Goal: Information Seeking & Learning: Learn about a topic

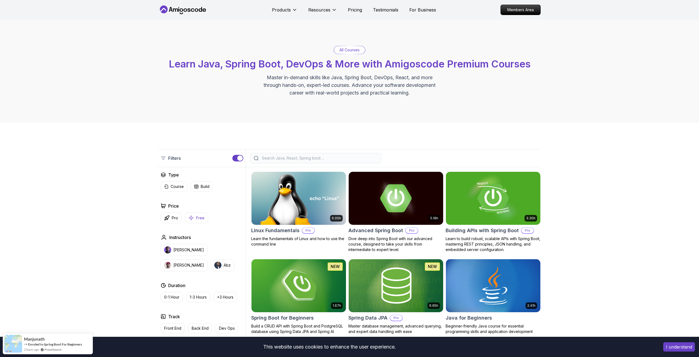
click at [197, 221] on button "Free" at bounding box center [196, 218] width 23 height 11
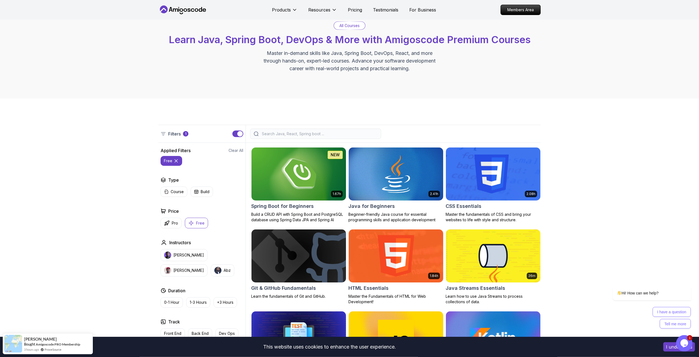
scroll to position [28, 0]
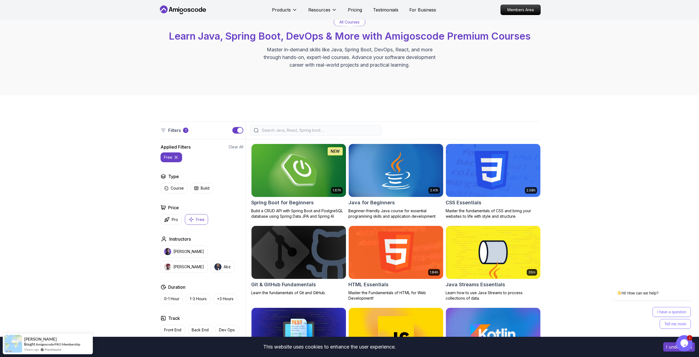
click at [279, 169] on img at bounding box center [298, 170] width 99 height 55
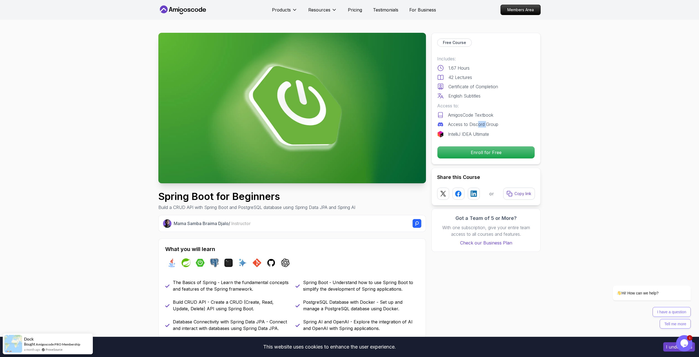
drag, startPoint x: 483, startPoint y: 126, endPoint x: 491, endPoint y: 128, distance: 8.3
click at [487, 127] on p "Access to Discord Group" at bounding box center [473, 124] width 50 height 7
drag, startPoint x: 457, startPoint y: 136, endPoint x: 477, endPoint y: 137, distance: 20.8
click at [470, 137] on div "Free Course Includes: 1.67 Hours 42 Lectures Certificate of Completion English …" at bounding box center [486, 99] width 109 height 132
click at [489, 137] on p "IntelliJ IDEA Ultimate" at bounding box center [468, 134] width 41 height 7
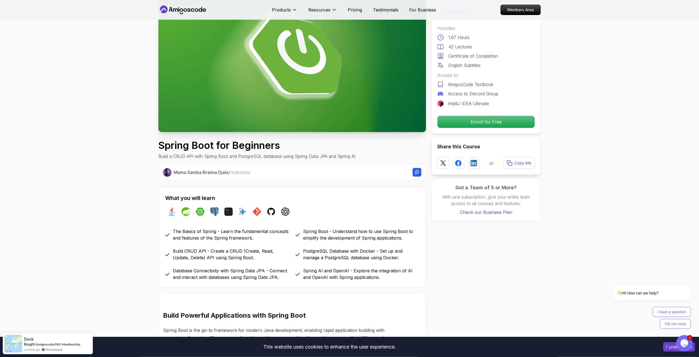
scroll to position [56, 0]
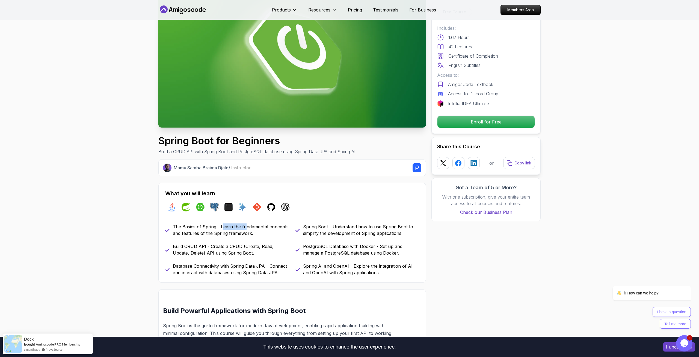
drag, startPoint x: 232, startPoint y: 228, endPoint x: 253, endPoint y: 228, distance: 20.5
click at [248, 227] on p "The Basics of Spring - Learn the fundamental concepts and features of the Sprin…" at bounding box center [231, 229] width 116 height 13
click at [253, 228] on p "The Basics of Spring - Learn the fundamental concepts and features of the Sprin…" at bounding box center [231, 229] width 116 height 13
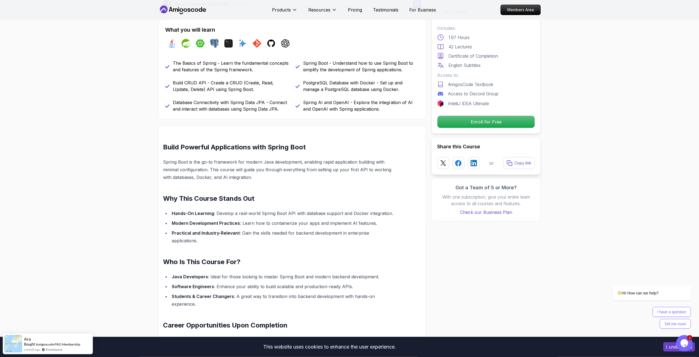
scroll to position [223, 0]
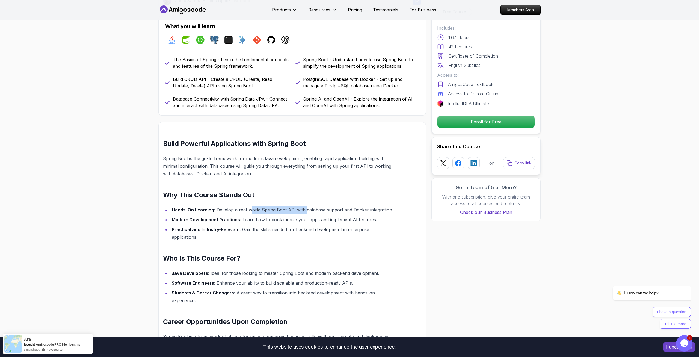
drag, startPoint x: 253, startPoint y: 213, endPoint x: 306, endPoint y: 213, distance: 52.4
click at [305, 213] on li "Hands-On Learning : Develop a real-world Spring Boot API with database support …" at bounding box center [282, 210] width 225 height 8
click at [306, 213] on li "Hands-On Learning : Develop a real-world Spring Boot API with database support …" at bounding box center [282, 210] width 225 height 8
drag, startPoint x: 271, startPoint y: 209, endPoint x: 348, endPoint y: 213, distance: 76.9
click at [347, 213] on li "Hands-On Learning : Develop a real-world Spring Boot API with database support …" at bounding box center [282, 210] width 225 height 8
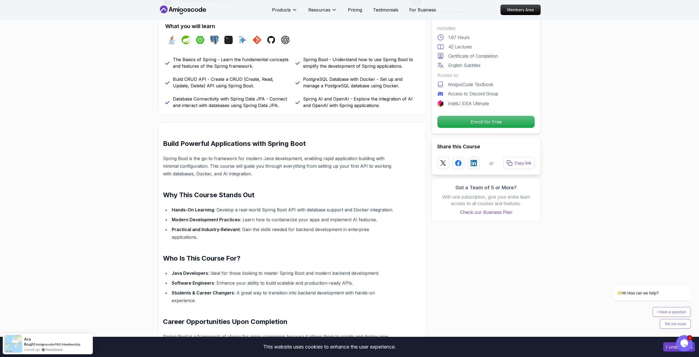
click at [348, 213] on li "Hands-On Learning : Develop a real-world Spring Boot API with database support …" at bounding box center [282, 210] width 225 height 8
drag, startPoint x: 253, startPoint y: 209, endPoint x: 314, endPoint y: 211, distance: 60.1
click at [312, 211] on li "Hands-On Learning : Develop a real-world Spring Boot API with database support …" at bounding box center [282, 210] width 225 height 8
click at [314, 211] on li "Hands-On Learning : Develop a real-world Spring Boot API with database support …" at bounding box center [282, 210] width 225 height 8
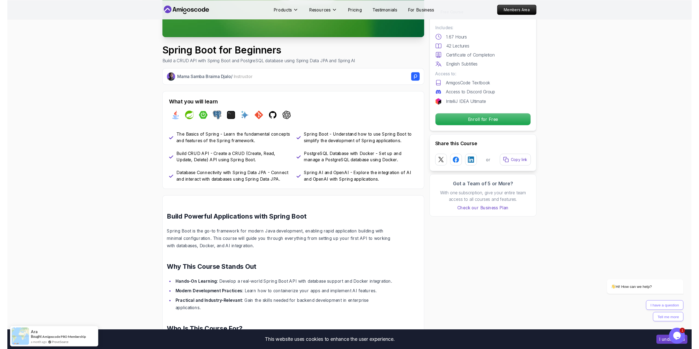
scroll to position [28, 0]
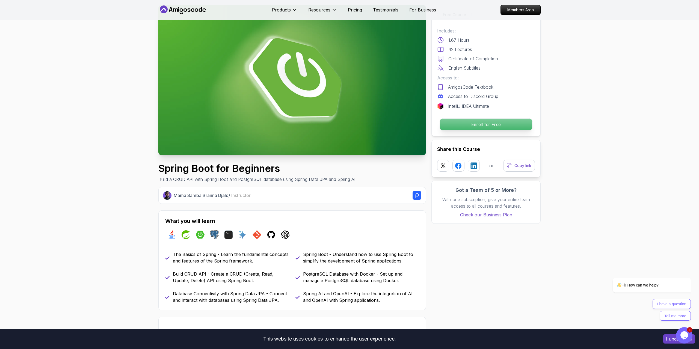
click at [518, 123] on p "Enroll for Free" at bounding box center [486, 124] width 92 height 11
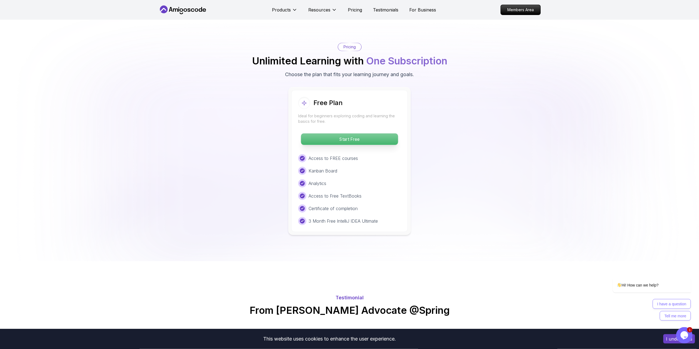
scroll to position [1073, 0]
click at [357, 133] on p "Start Free" at bounding box center [349, 138] width 97 height 11
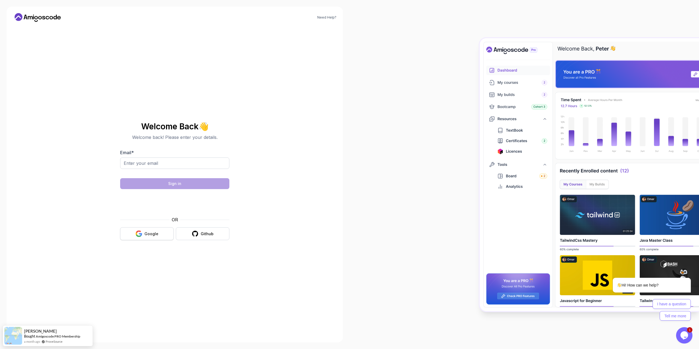
click at [155, 236] on div "Google" at bounding box center [152, 233] width 14 height 5
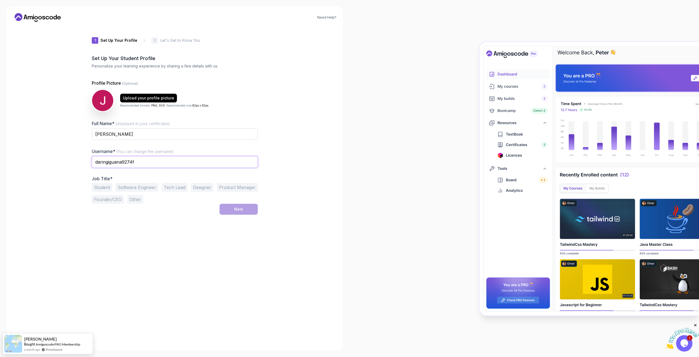
drag, startPoint x: 159, startPoint y: 165, endPoint x: 49, endPoint y: 179, distance: 110.9
click at [92, 168] on input "daringiguana9274f" at bounding box center [175, 161] width 166 height 11
type input "Krispyish"
click at [95, 191] on button "Student" at bounding box center [102, 187] width 20 height 9
click at [238, 211] on div "Next" at bounding box center [238, 209] width 9 height 5
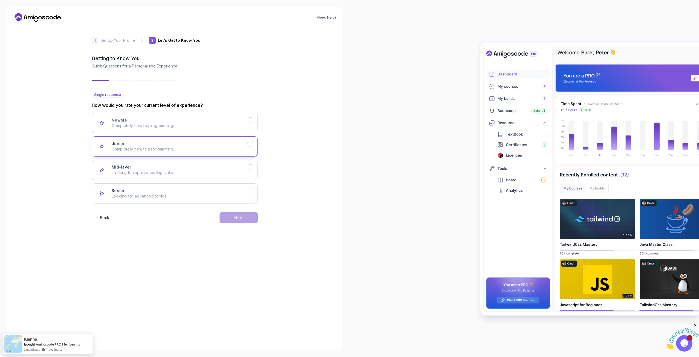
click at [163, 145] on div "Junior Completely new to programming." at bounding box center [180, 146] width 136 height 11
click at [141, 143] on div "Junior Completely new to programming." at bounding box center [180, 146] width 136 height 11
click at [237, 120] on div "Newbie Completely new to programming." at bounding box center [180, 122] width 136 height 11
click at [249, 138] on button "Junior Completely new to programming." at bounding box center [175, 146] width 166 height 20
click at [241, 125] on p "Completely new to programming." at bounding box center [180, 125] width 136 height 5
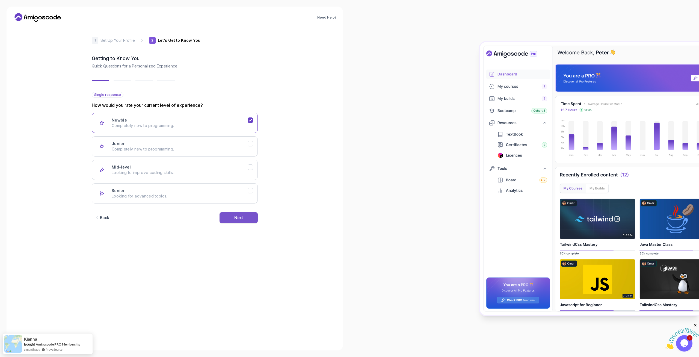
click at [236, 216] on div "Next" at bounding box center [238, 217] width 9 height 5
click at [182, 126] on p "Node.js, Python, Java" at bounding box center [180, 125] width 136 height 5
click at [240, 220] on div "Next" at bounding box center [238, 217] width 9 height 5
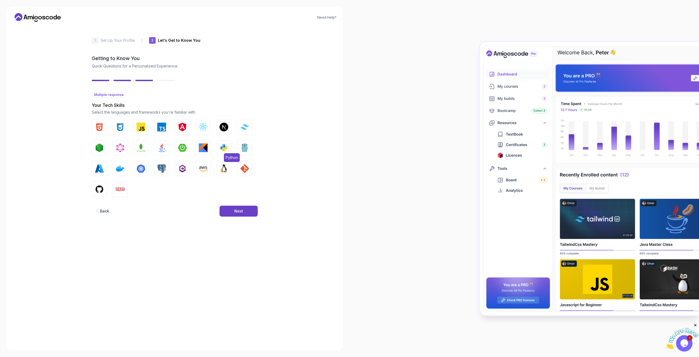
click at [223, 149] on img "button" at bounding box center [224, 147] width 9 height 9
click at [160, 148] on img "button" at bounding box center [161, 147] width 9 height 9
click at [237, 213] on div "Next" at bounding box center [238, 210] width 9 height 5
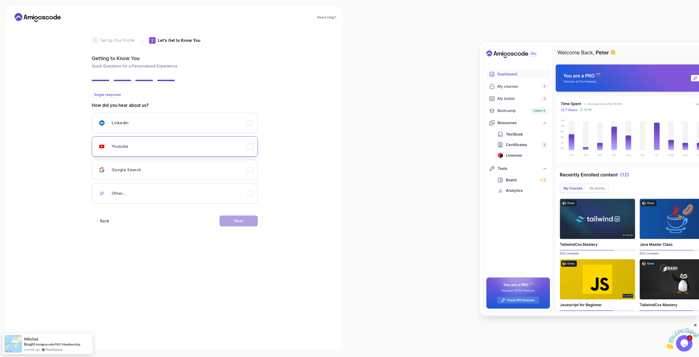
click at [158, 145] on div "Youtube" at bounding box center [180, 146] width 136 height 11
click at [239, 219] on div "Next" at bounding box center [238, 220] width 9 height 5
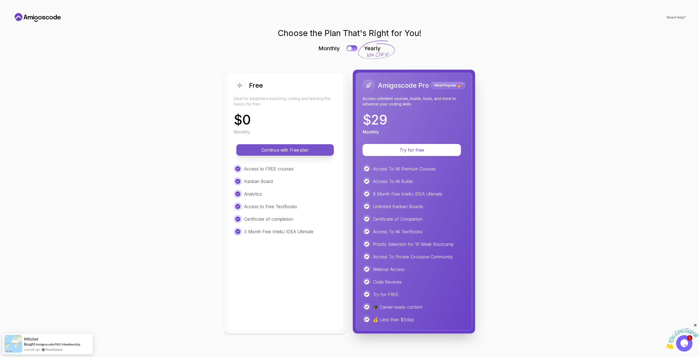
click at [293, 153] on button "Continue with Free plan" at bounding box center [285, 149] width 98 height 11
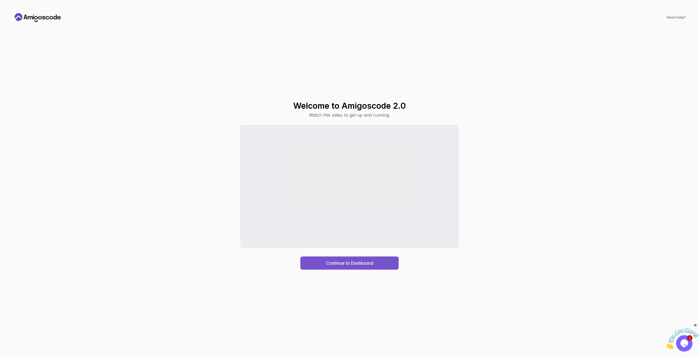
click at [336, 264] on div "Continue to Dashboard" at bounding box center [349, 263] width 47 height 7
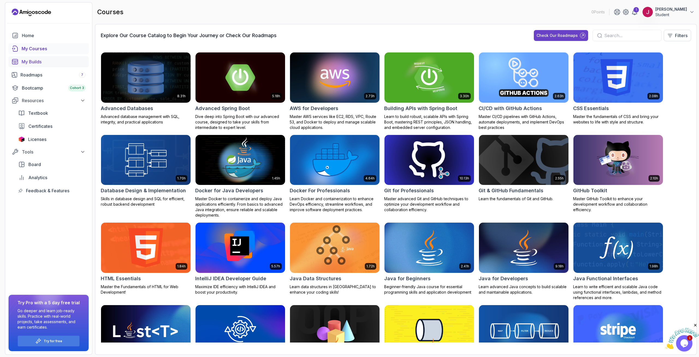
click at [52, 60] on div "My Builds" at bounding box center [54, 61] width 64 height 7
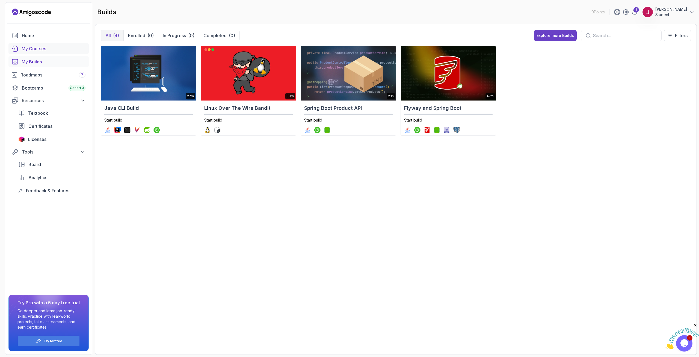
click at [41, 50] on div "My Courses" at bounding box center [54, 48] width 64 height 7
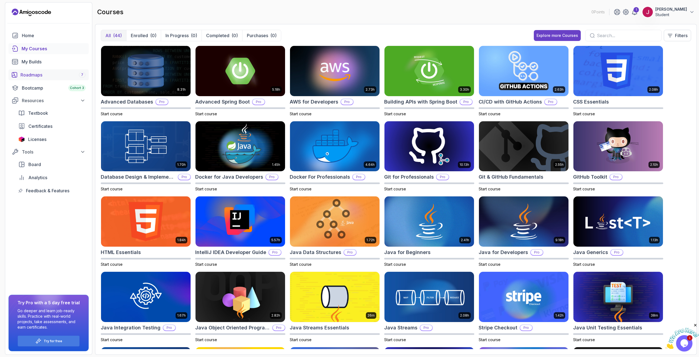
click at [45, 79] on link "Roadmaps 7" at bounding box center [48, 74] width 80 height 11
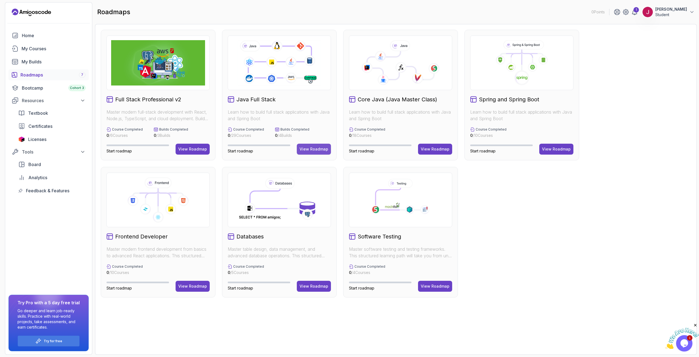
click at [316, 151] on div "View Roadmap" at bounding box center [314, 148] width 29 height 5
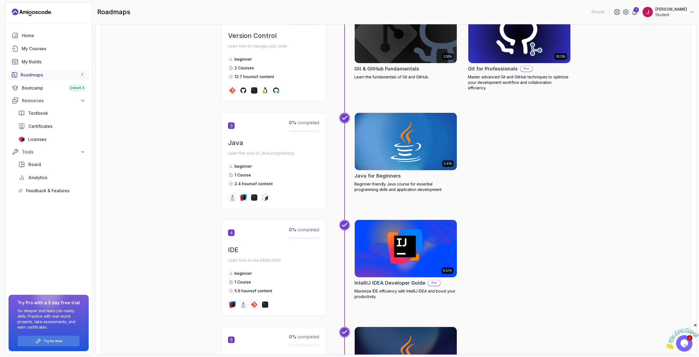
scroll to position [229, 0]
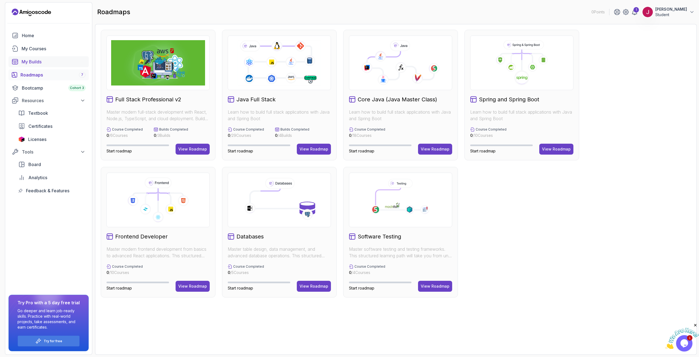
click at [42, 64] on div "My Builds" at bounding box center [54, 61] width 64 height 7
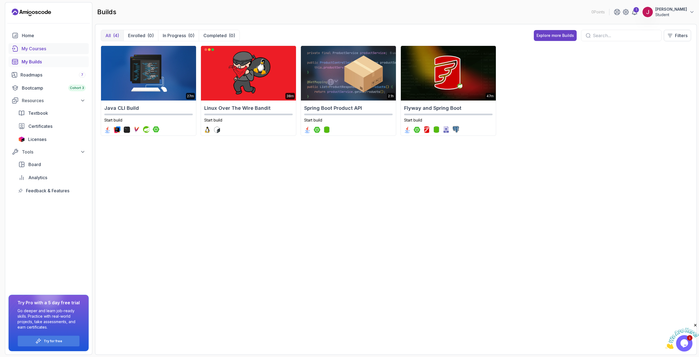
click at [40, 51] on div "My Courses" at bounding box center [54, 48] width 64 height 7
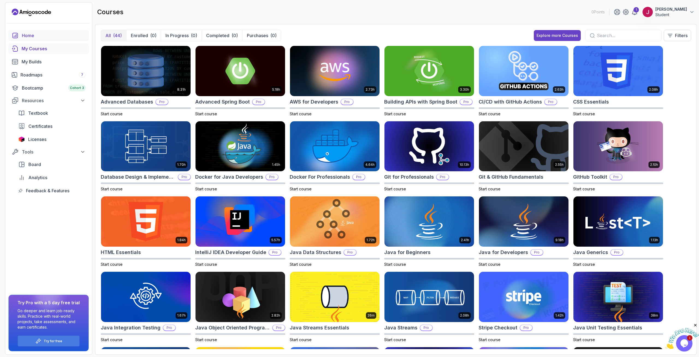
click at [55, 39] on div "Home" at bounding box center [54, 35] width 64 height 7
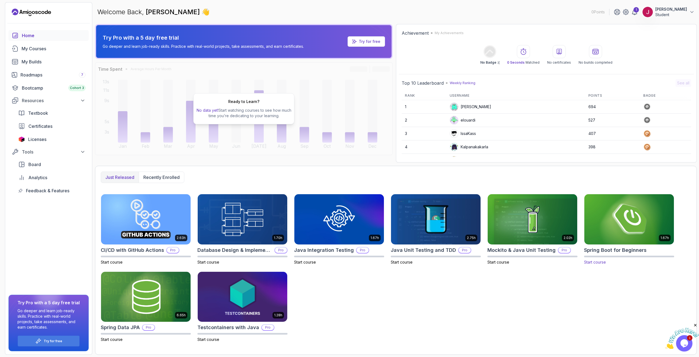
click at [599, 220] on img at bounding box center [629, 219] width 94 height 53
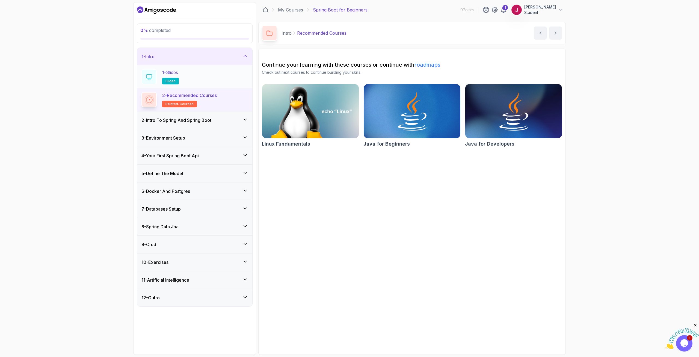
click at [193, 73] on div "1 - Slides slides" at bounding box center [194, 76] width 107 height 15
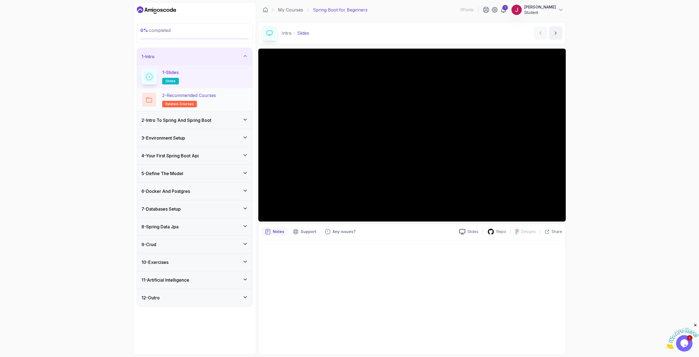
click at [205, 99] on h2 "2 - Recommended Courses related-courses" at bounding box center [189, 99] width 54 height 15
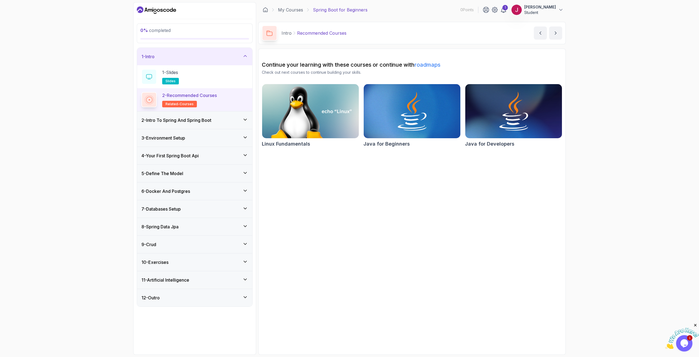
click at [211, 123] on h3 "2 - Intro To Spring And Spring Boot" at bounding box center [176, 120] width 70 height 7
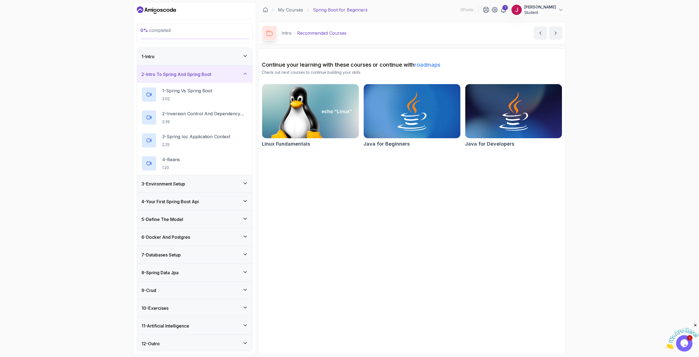
click at [220, 187] on div "3 - Environment Setup" at bounding box center [194, 184] width 107 height 7
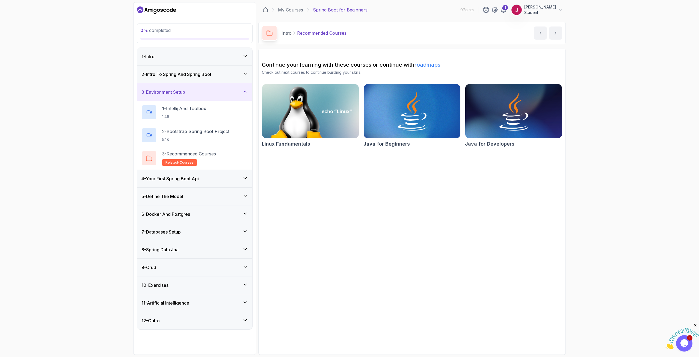
click at [219, 180] on div "4 - Your First Spring Boot Api" at bounding box center [194, 178] width 107 height 7
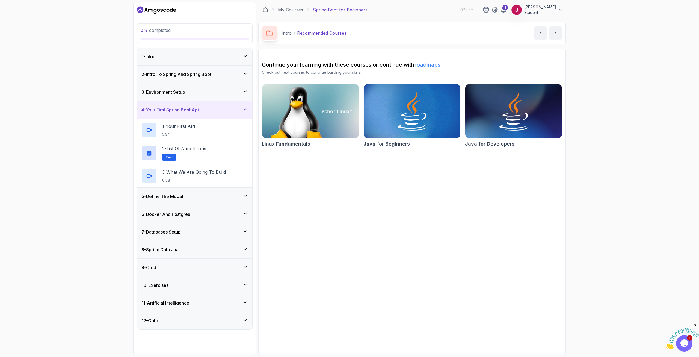
click at [204, 91] on div "3 - Environment Setup" at bounding box center [194, 92] width 107 height 7
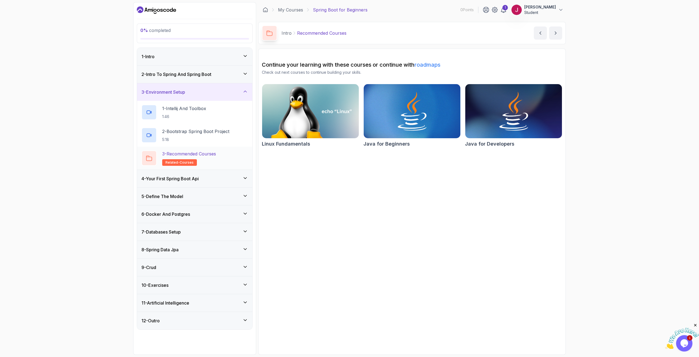
click at [202, 149] on div "3 - Recommended Courses related-courses" at bounding box center [194, 158] width 115 height 23
click at [222, 161] on div "3 - Recommended Courses related-courses" at bounding box center [194, 158] width 107 height 15
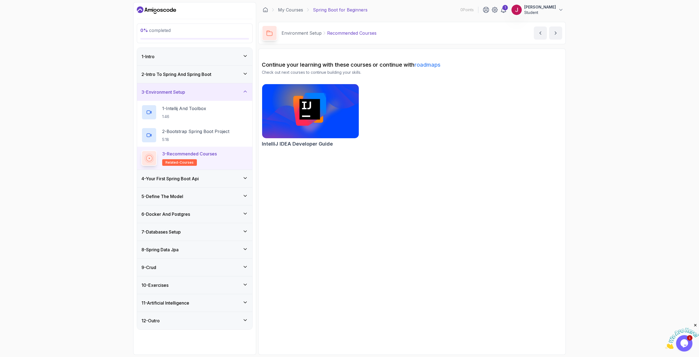
click at [210, 179] on div "4 - Your First Spring Boot Api" at bounding box center [194, 178] width 107 height 7
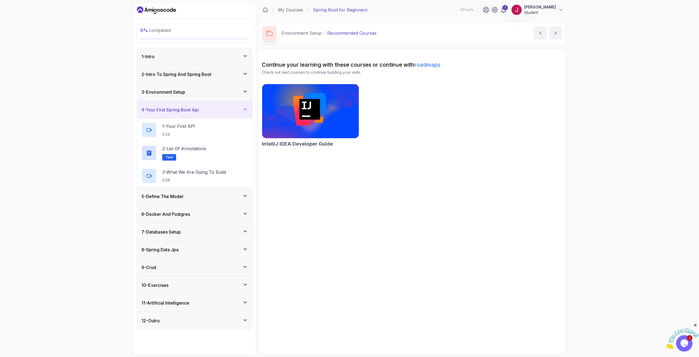
click at [214, 196] on div "5 - Define The Model" at bounding box center [194, 196] width 107 height 7
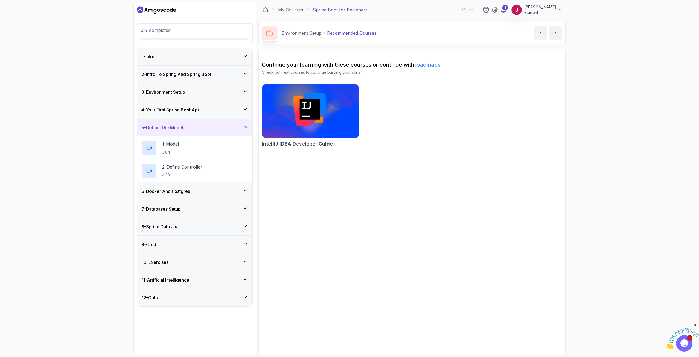
click at [214, 194] on div "6 - Docker And Postgres" at bounding box center [194, 191] width 107 height 7
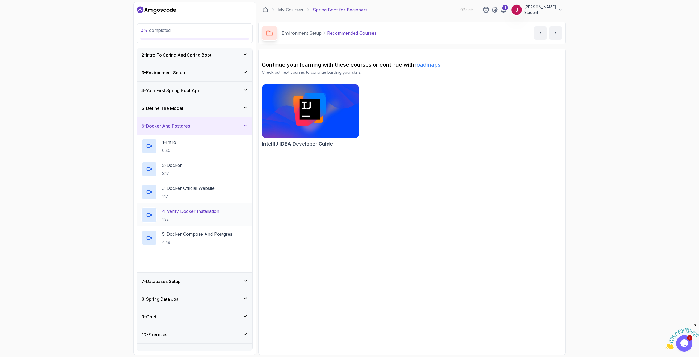
scroll to position [47, 0]
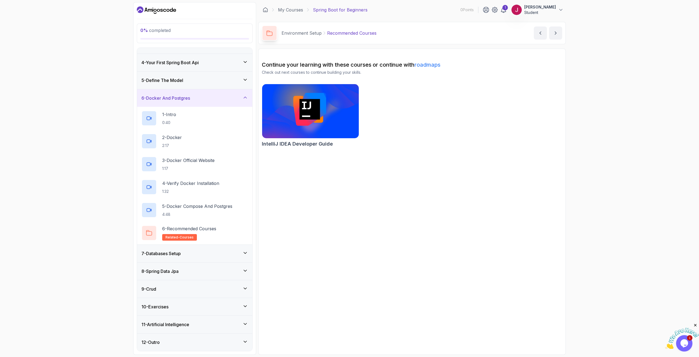
click at [220, 255] on div "7 - Databases Setup" at bounding box center [194, 253] width 107 height 7
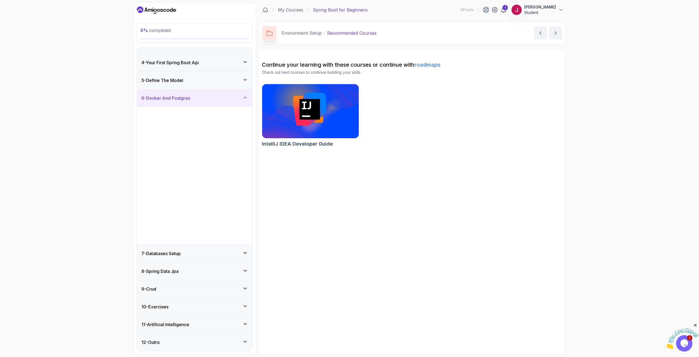
scroll to position [0, 0]
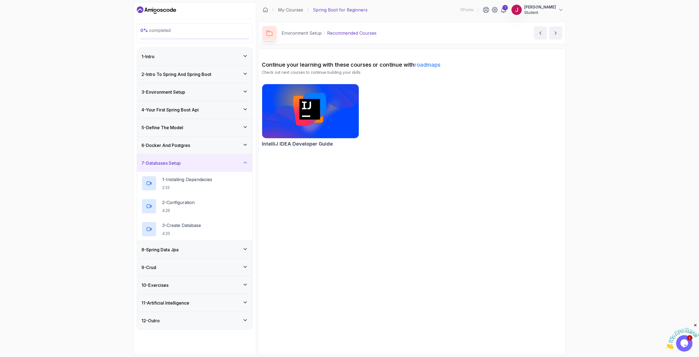
click at [175, 146] on h3 "6 - Docker And Postgres" at bounding box center [165, 145] width 49 height 7
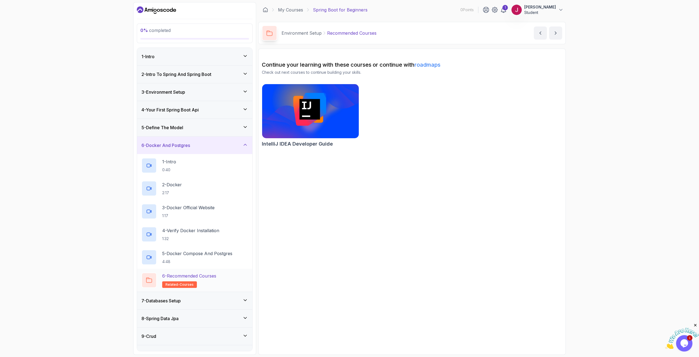
click at [228, 279] on div "6 - Recommended Courses related-courses" at bounding box center [194, 280] width 107 height 15
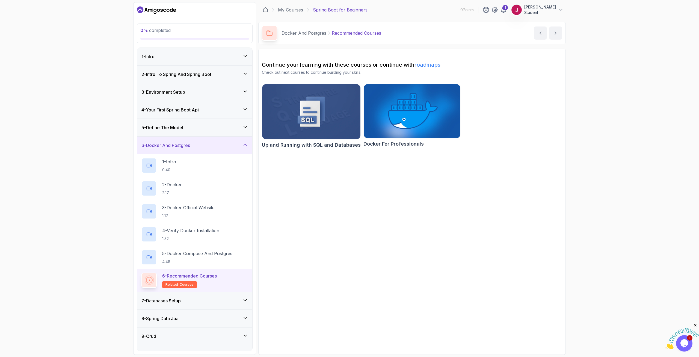
click at [224, 146] on div "6 - Docker And Postgres" at bounding box center [194, 145] width 107 height 7
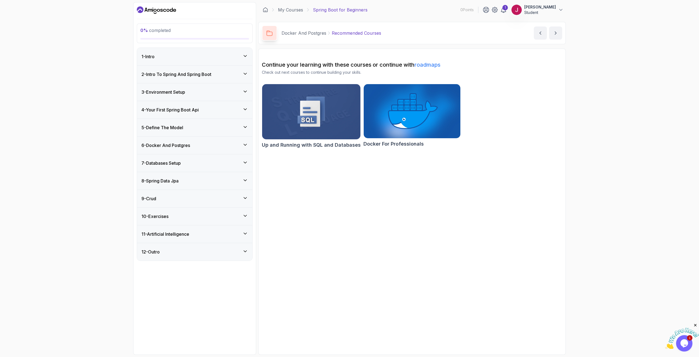
click at [208, 165] on div "7 - Databases Setup" at bounding box center [194, 163] width 107 height 7
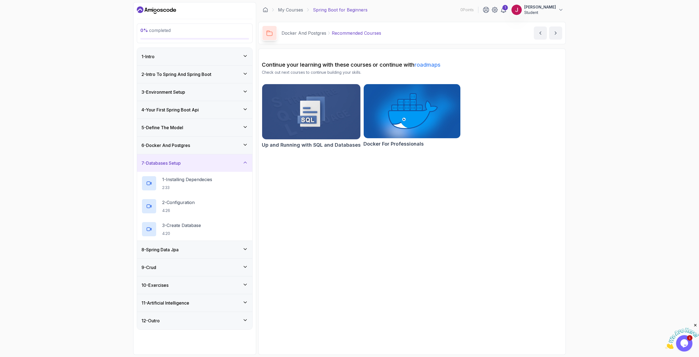
click at [204, 250] on div "8 - Spring Data Jpa" at bounding box center [194, 249] width 107 height 7
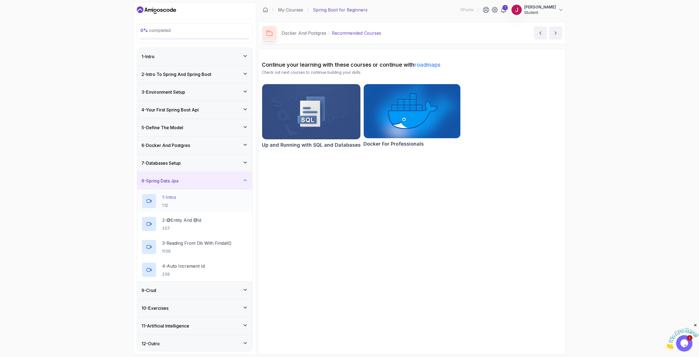
scroll to position [1, 0]
click at [226, 296] on div "9 - Crud" at bounding box center [194, 288] width 115 height 17
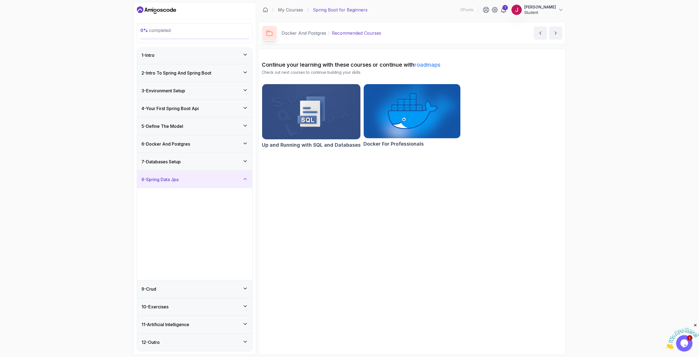
scroll to position [0, 0]
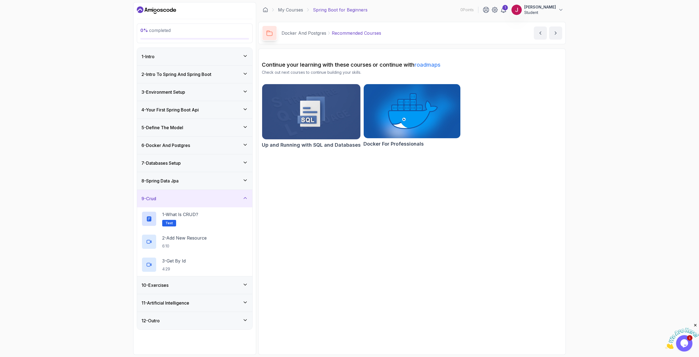
click at [227, 288] on div "10 - Exercises" at bounding box center [194, 285] width 107 height 7
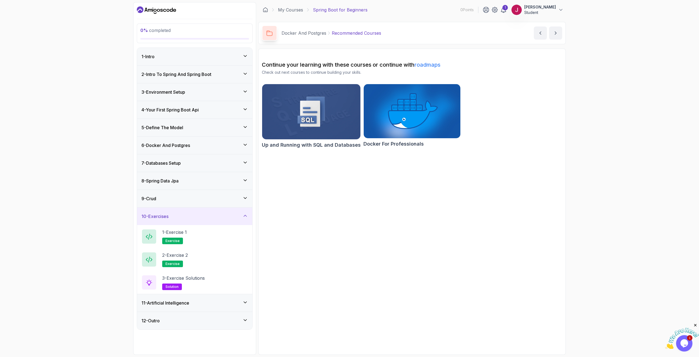
click at [221, 307] on div "11 - Artificial Intelligence" at bounding box center [194, 302] width 115 height 17
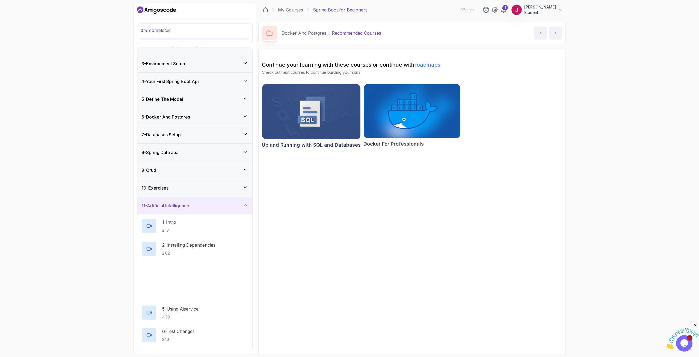
scroll to position [70, 0]
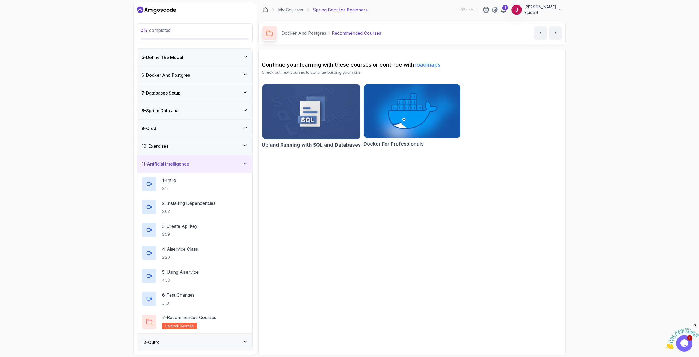
click at [217, 341] on div "12 - Outro" at bounding box center [194, 342] width 107 height 7
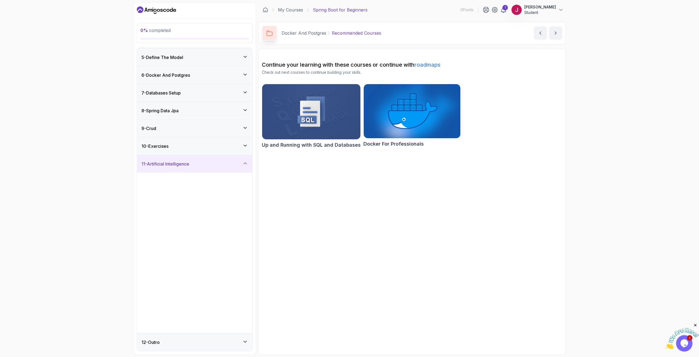
scroll to position [0, 0]
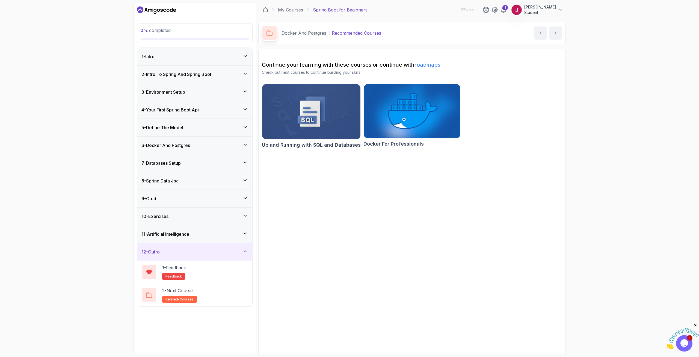
click at [204, 52] on div "1 - Intro" at bounding box center [194, 56] width 115 height 17
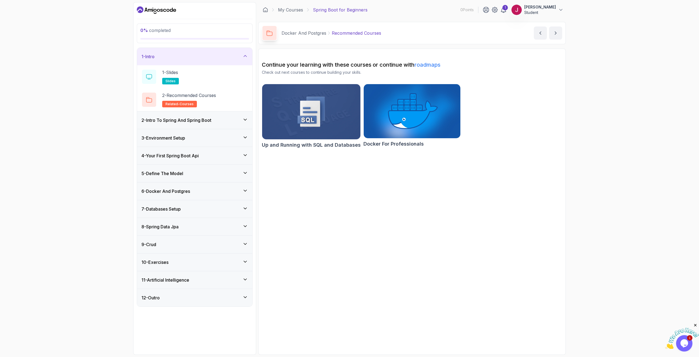
click at [131, 57] on section "0 % completed 1 - Intro 1 - Slides slides 2 - Recommended Courses related-cours…" at bounding box center [349, 178] width 437 height 357
